Goal: Information Seeking & Learning: Learn about a topic

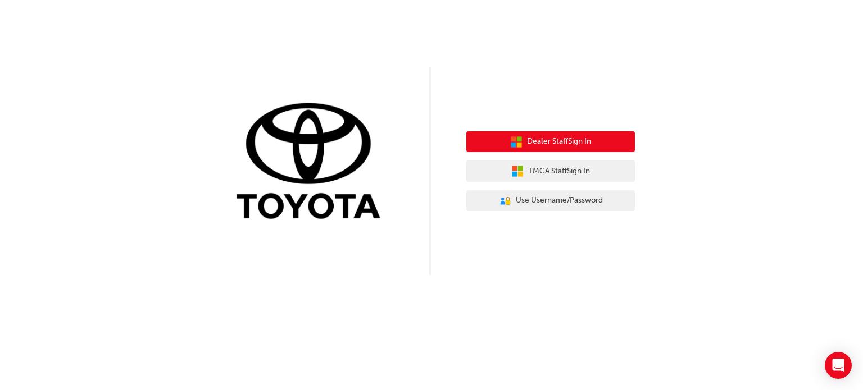
click at [542, 141] on span "Dealer Staff Sign In" at bounding box center [559, 141] width 64 height 13
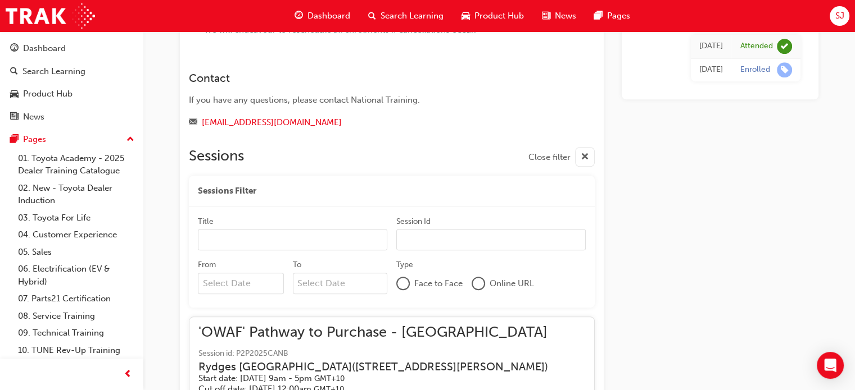
scroll to position [910, 0]
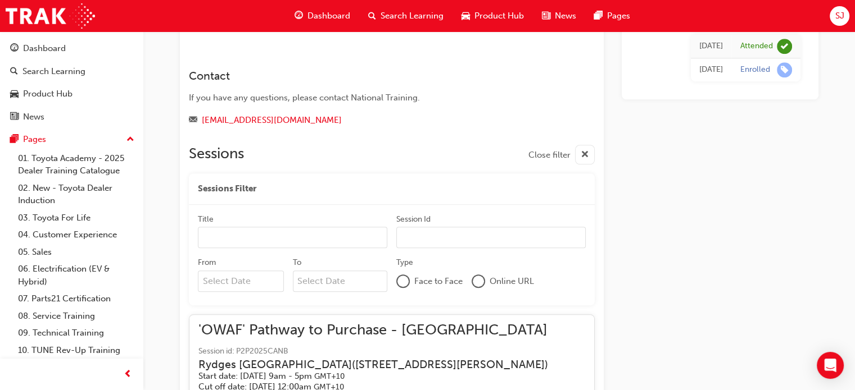
click at [283, 145] on div "Sessions Close filter" at bounding box center [392, 155] width 406 height 20
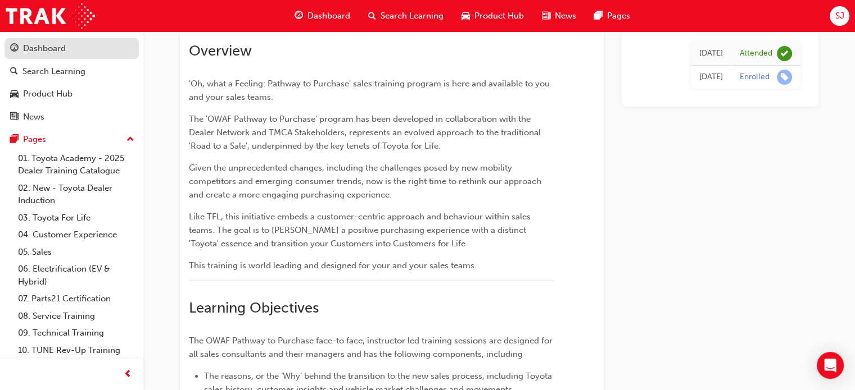
scroll to position [0, 0]
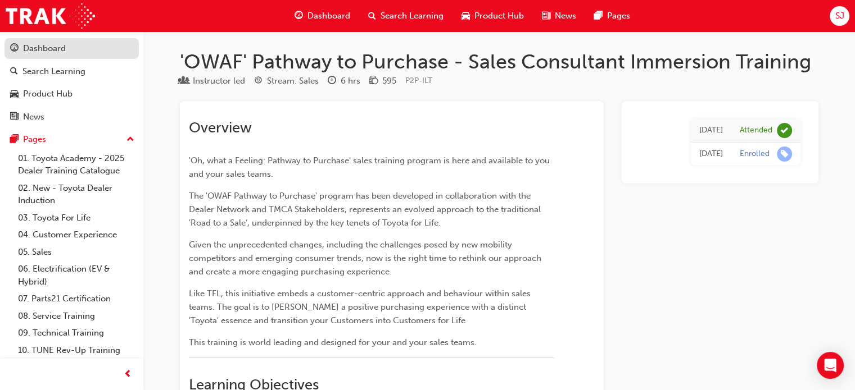
click at [79, 49] on div "Dashboard" at bounding box center [71, 49] width 123 height 14
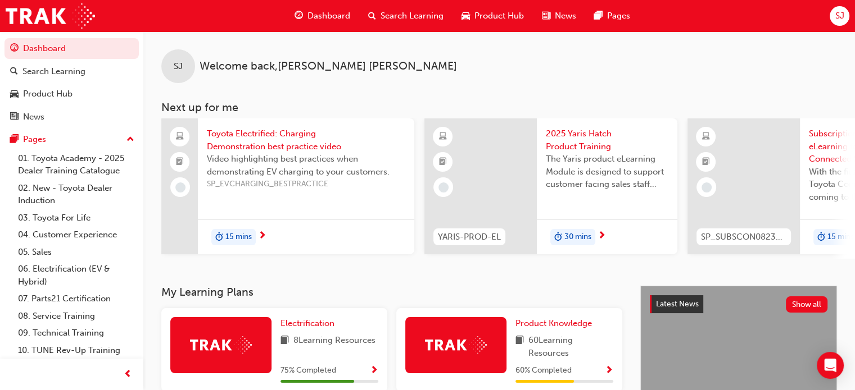
click at [405, 13] on span "Search Learning" at bounding box center [411, 16] width 63 height 13
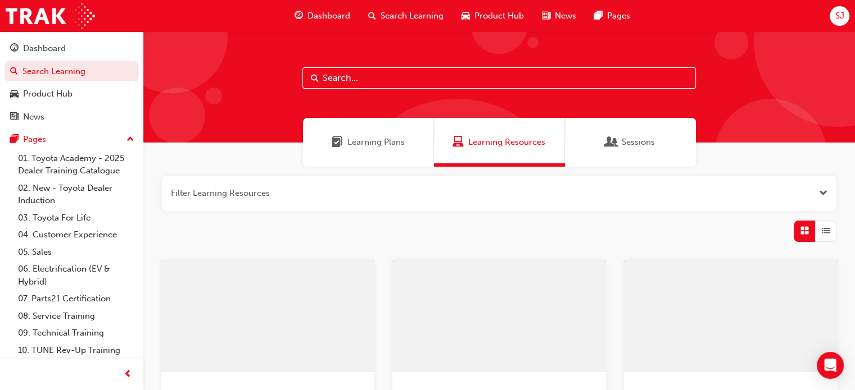
click at [353, 82] on input "text" at bounding box center [498, 77] width 393 height 21
click at [338, 79] on input "my toyota connect" at bounding box center [498, 77] width 393 height 21
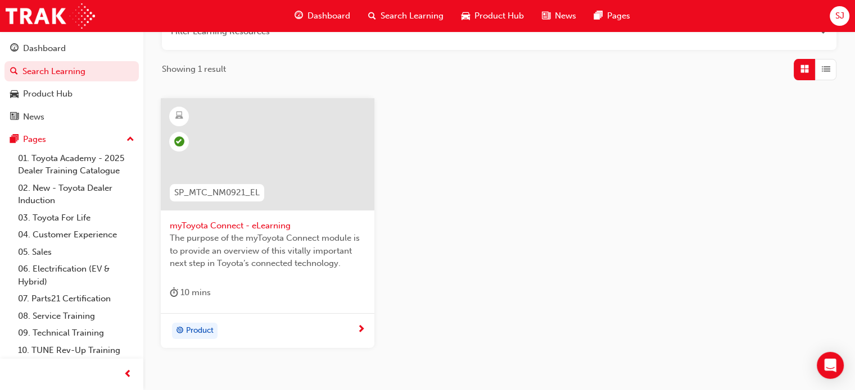
scroll to position [169, 0]
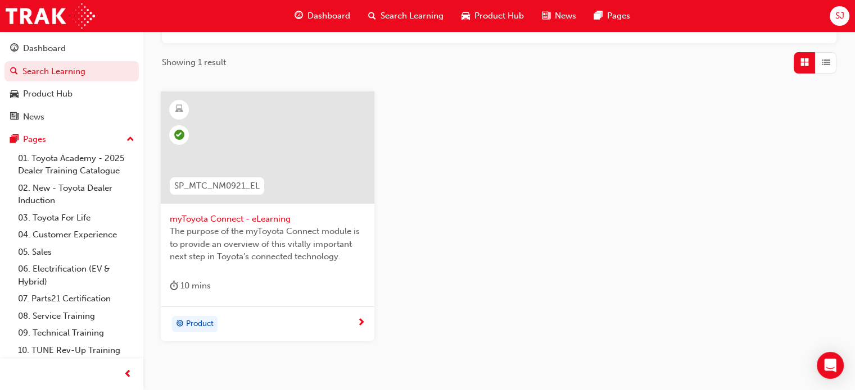
type input "mytoyota connect"
click at [276, 134] on div at bounding box center [267, 148] width 213 height 112
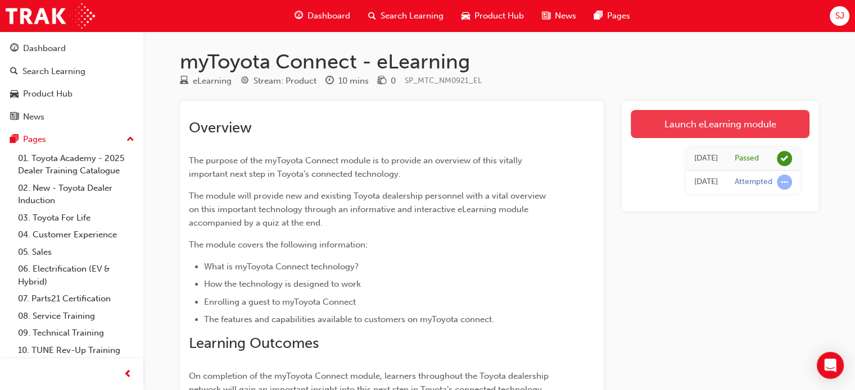
click at [737, 128] on link "Launch eLearning module" at bounding box center [719, 124] width 179 height 28
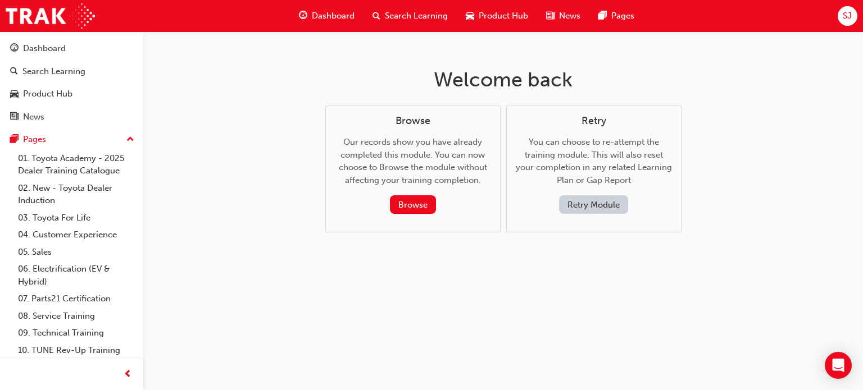
click at [599, 277] on div "Welcome back Browse Our records show you have already completed this module. Yo…" at bounding box center [503, 158] width 365 height 255
click at [598, 208] on button "Retry Module" at bounding box center [593, 205] width 69 height 19
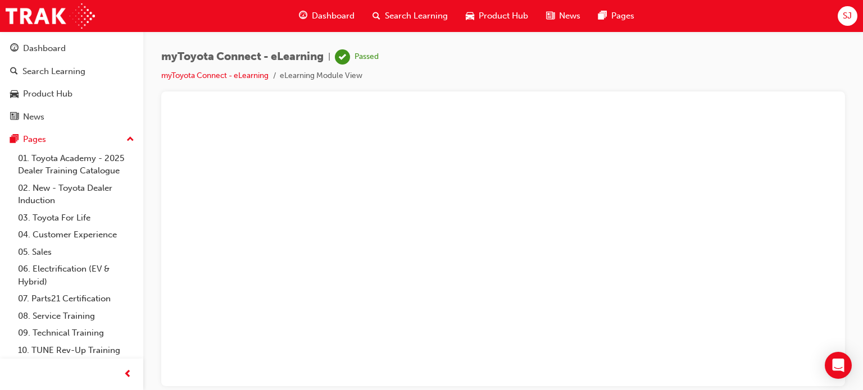
click at [612, 52] on div "myToyota Connect - eLearning | Passed myToyota Connect - eLearning eLearning Mo…" at bounding box center [503, 70] width 684 height 42
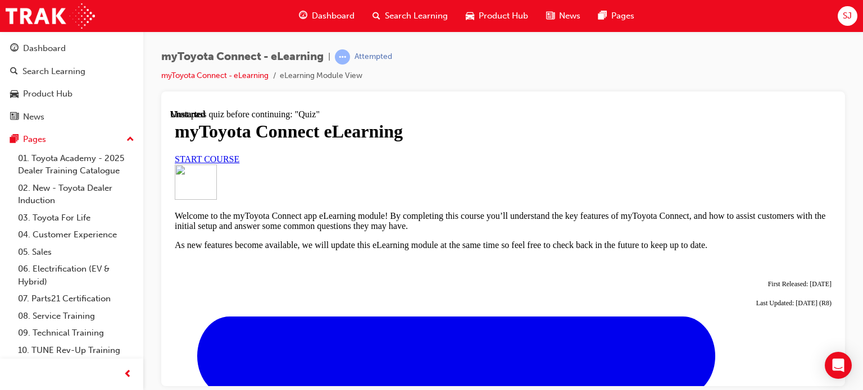
scroll to position [225, 0]
click at [256, 75] on link "myToyota Connect - eLearning" at bounding box center [214, 76] width 107 height 10
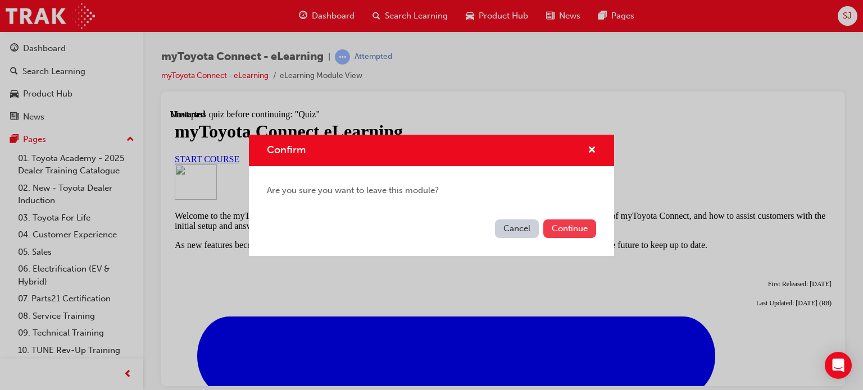
click at [565, 230] on button "Continue" at bounding box center [569, 229] width 53 height 19
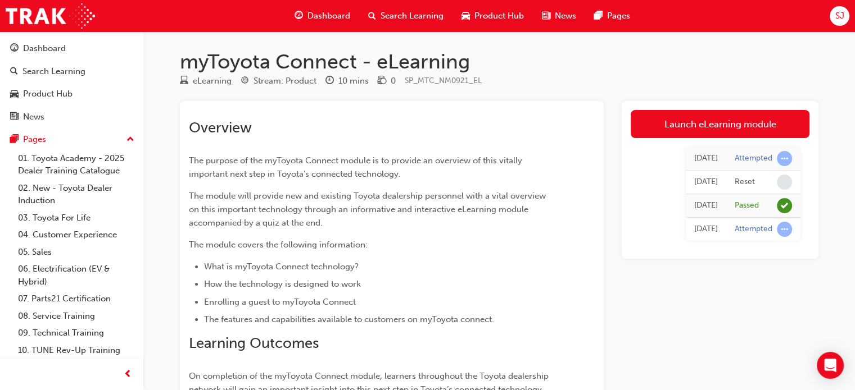
click at [720, 311] on div "Launch eLearning module Today Attempted Today Reset Wed 21 Aug 2024 Passed Wed …" at bounding box center [719, 363] width 197 height 525
click at [705, 133] on link "Launch eLearning module" at bounding box center [719, 124] width 179 height 28
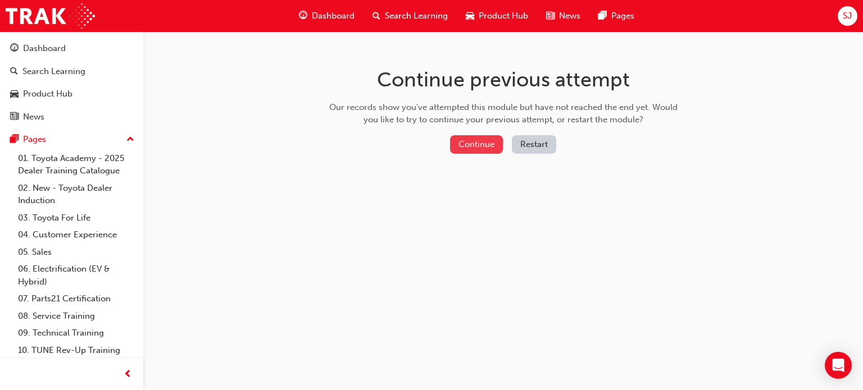
click at [482, 150] on button "Continue" at bounding box center [476, 144] width 53 height 19
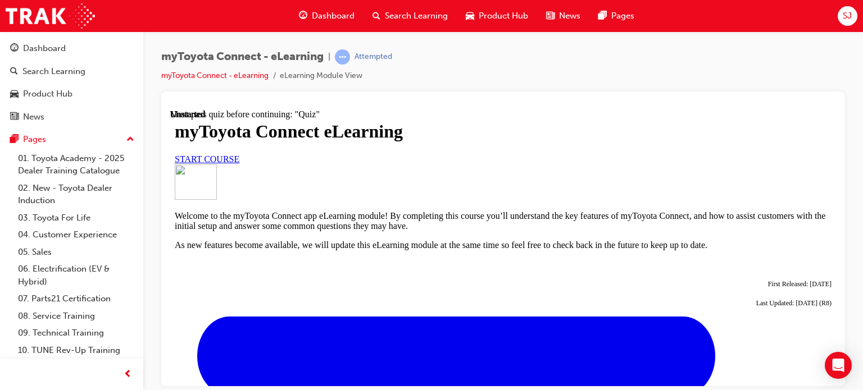
scroll to position [112, 0]
click at [239, 163] on span "START COURSE" at bounding box center [207, 159] width 65 height 10
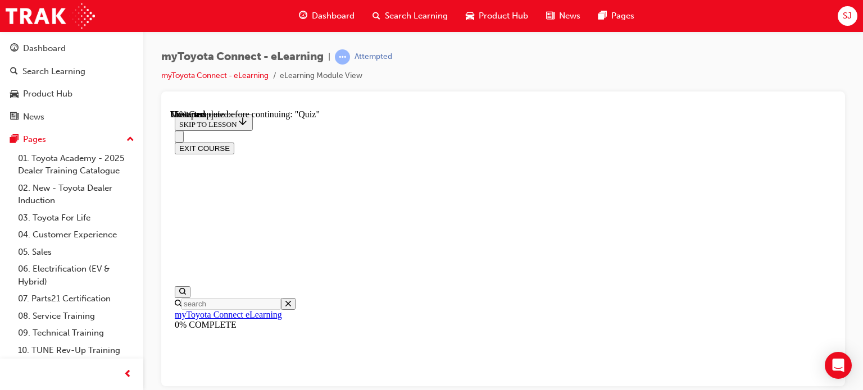
scroll to position [1107, 0]
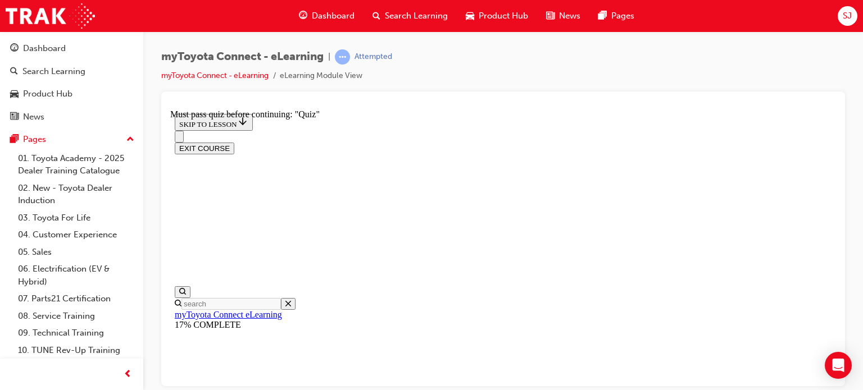
drag, startPoint x: 412, startPoint y: 271, endPoint x: 417, endPoint y: 266, distance: 7.6
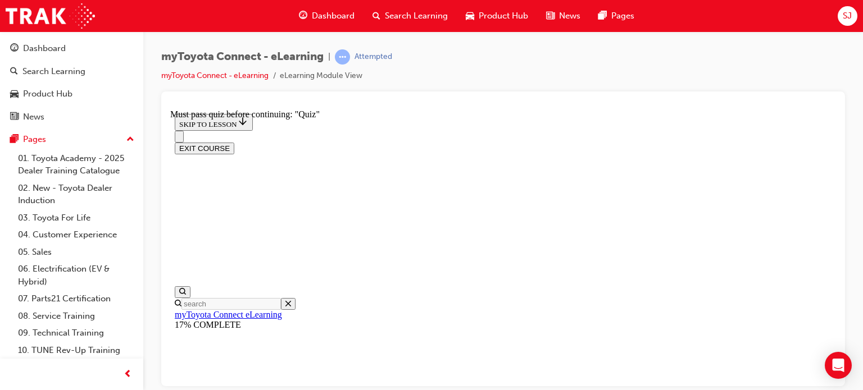
drag, startPoint x: 693, startPoint y: 260, endPoint x: 728, endPoint y: 274, distance: 37.8
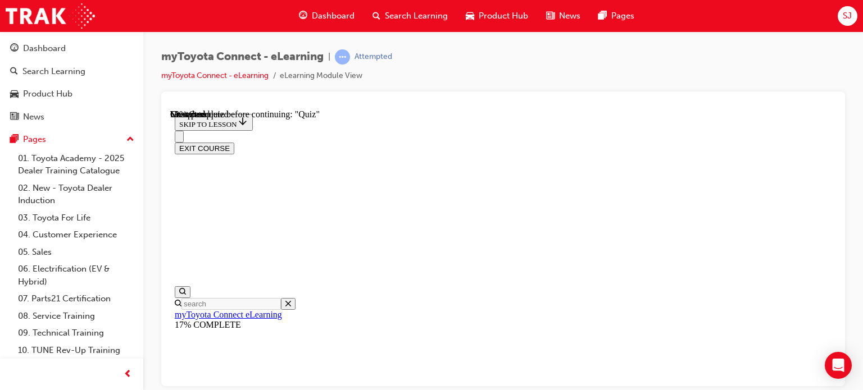
scroll to position [1833, 0]
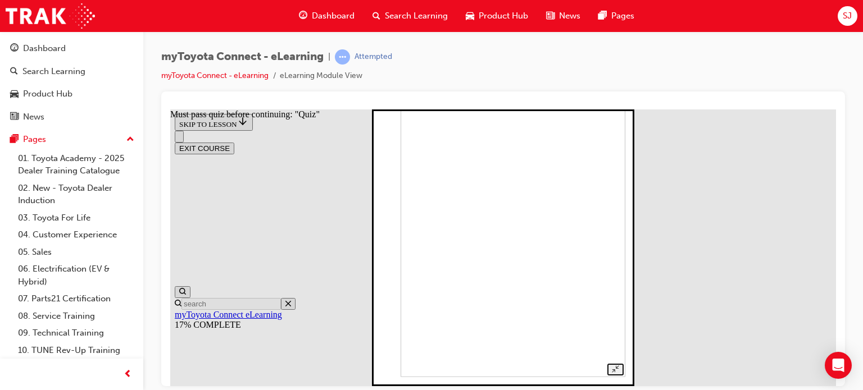
click at [519, 226] on img at bounding box center [513, 238] width 225 height 278
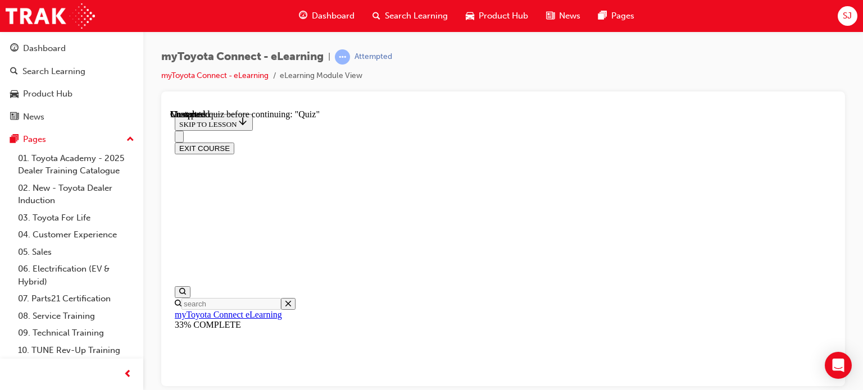
scroll to position [2960, 0]
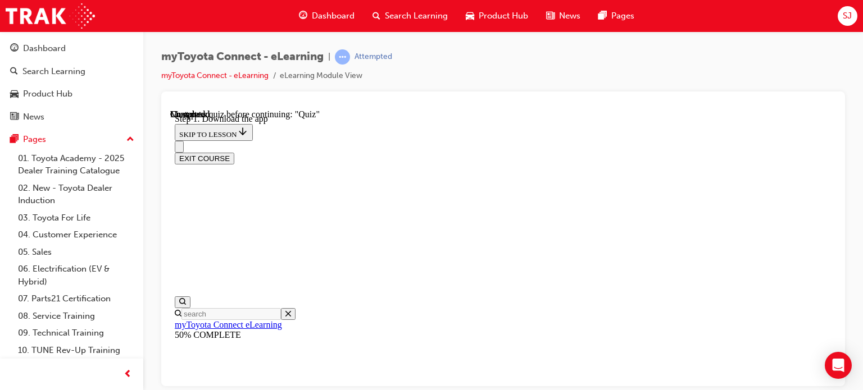
scroll to position [173, 0]
